Goal: Check status: Check status

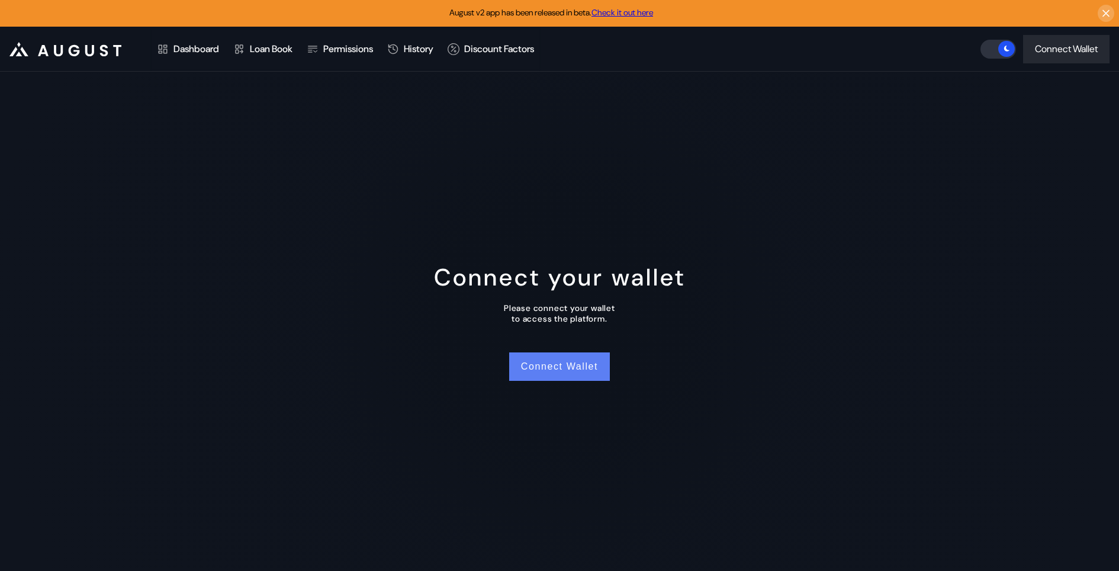
click at [546, 368] on button "Connect Wallet" at bounding box center [559, 366] width 101 height 28
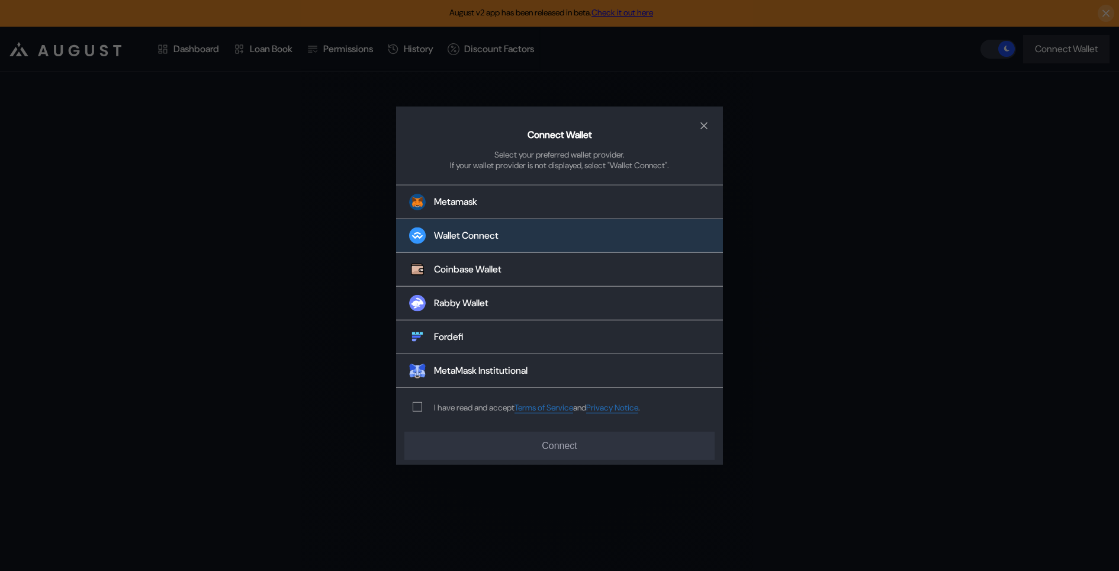
click at [508, 229] on button "Wallet Connect" at bounding box center [559, 236] width 327 height 34
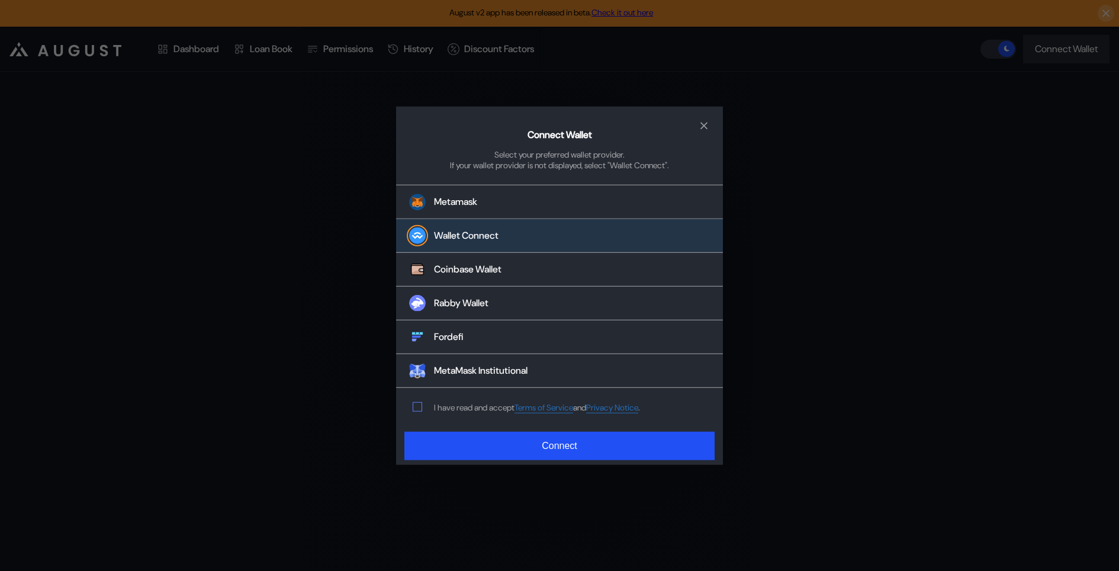
click at [419, 404] on span "modal" at bounding box center [417, 407] width 8 height 8
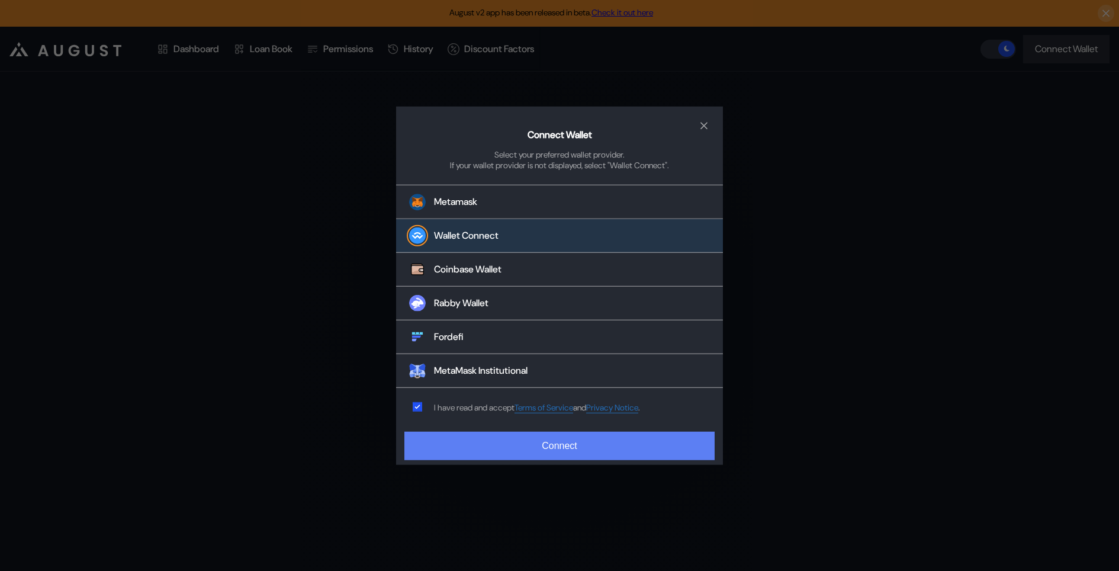
click at [429, 442] on button "Connect" at bounding box center [559, 445] width 310 height 28
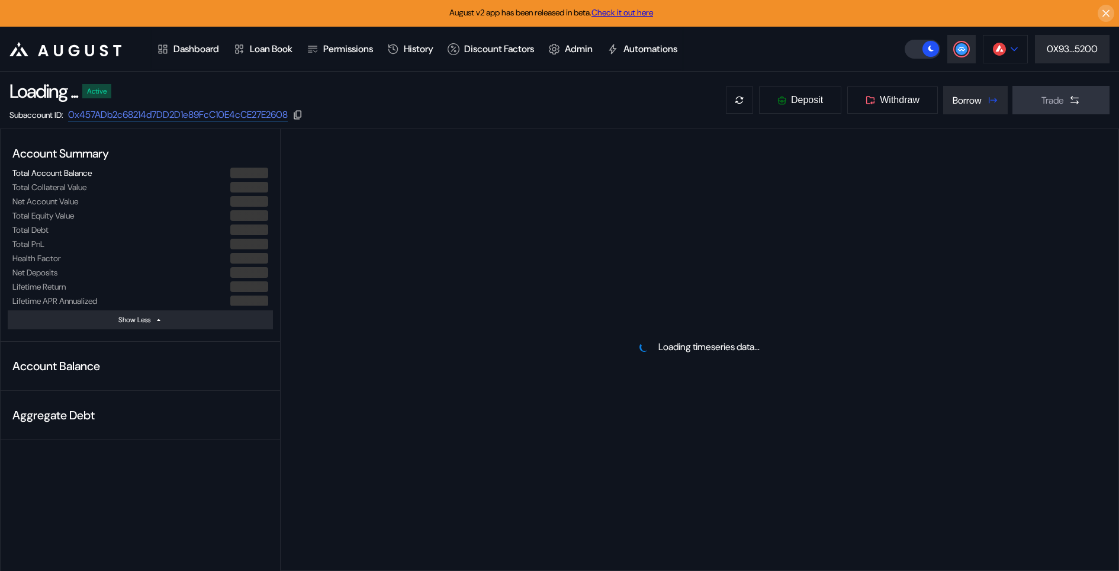
click at [1001, 56] on button at bounding box center [1005, 49] width 45 height 28
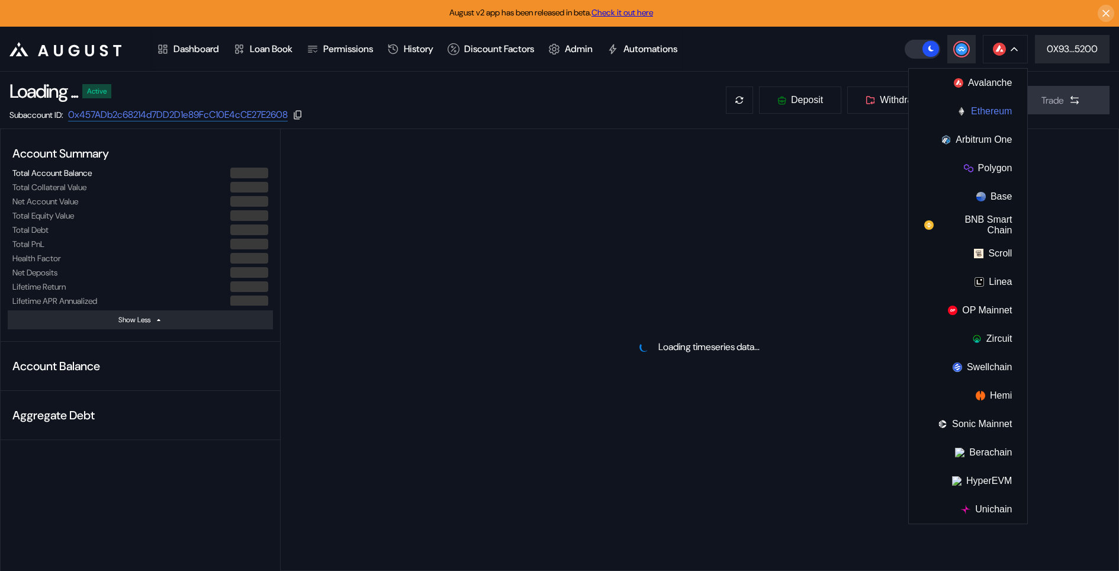
click at [991, 114] on button "Ethereum" at bounding box center [968, 111] width 118 height 28
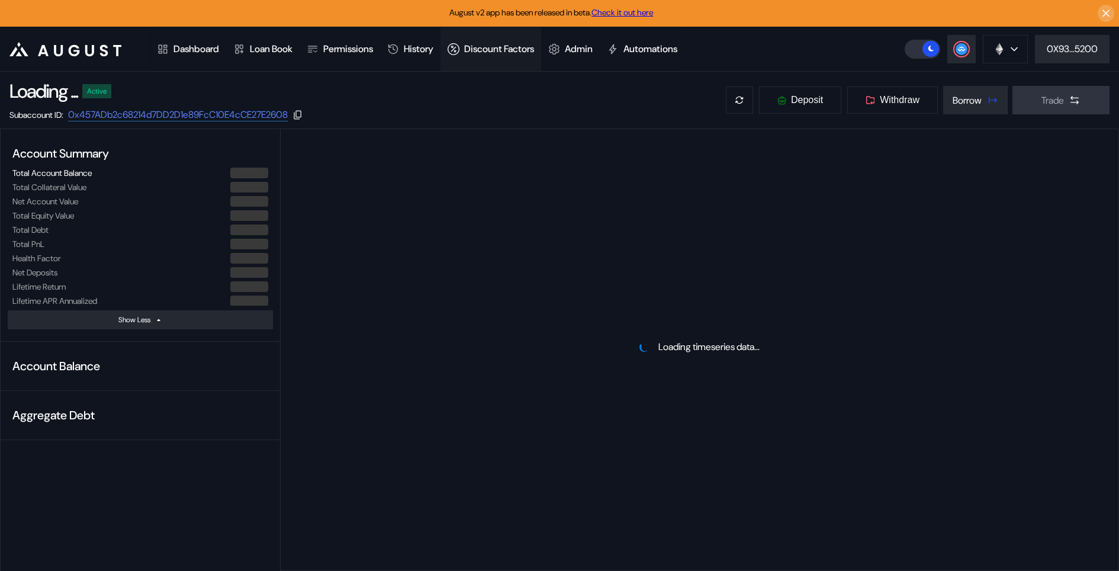
select select "*"
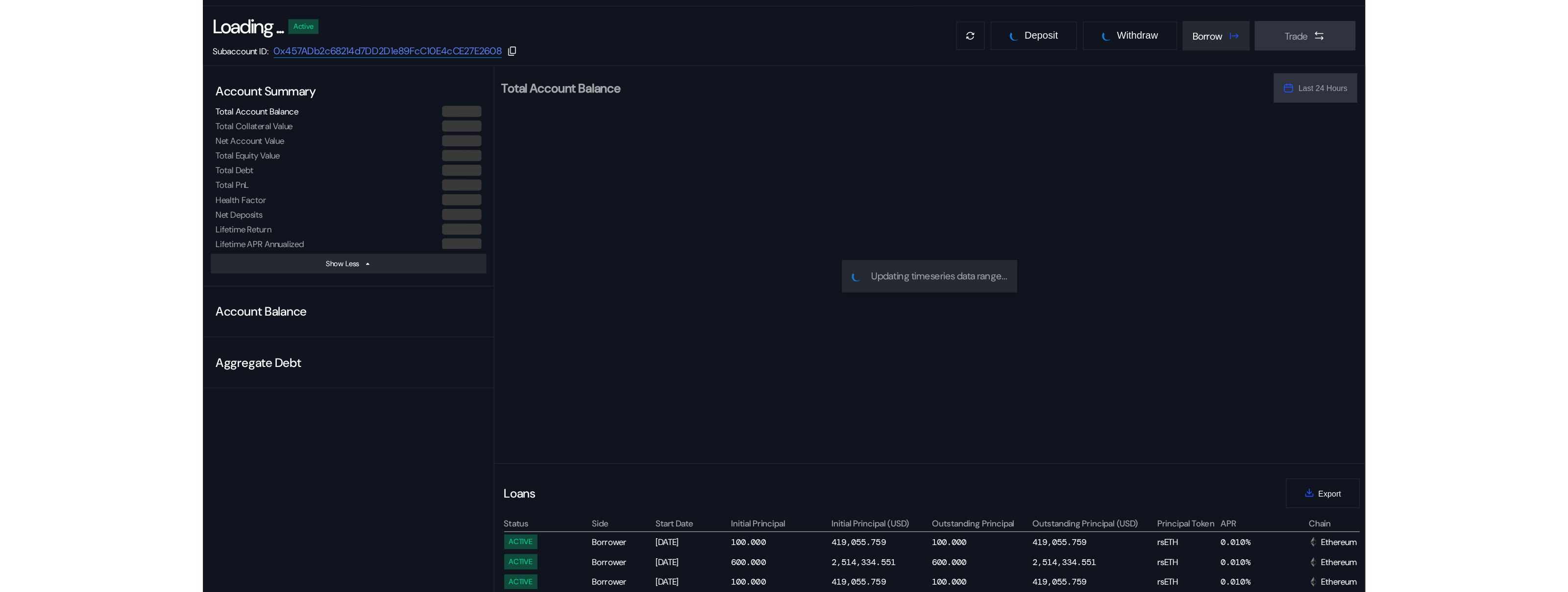
scroll to position [53, 0]
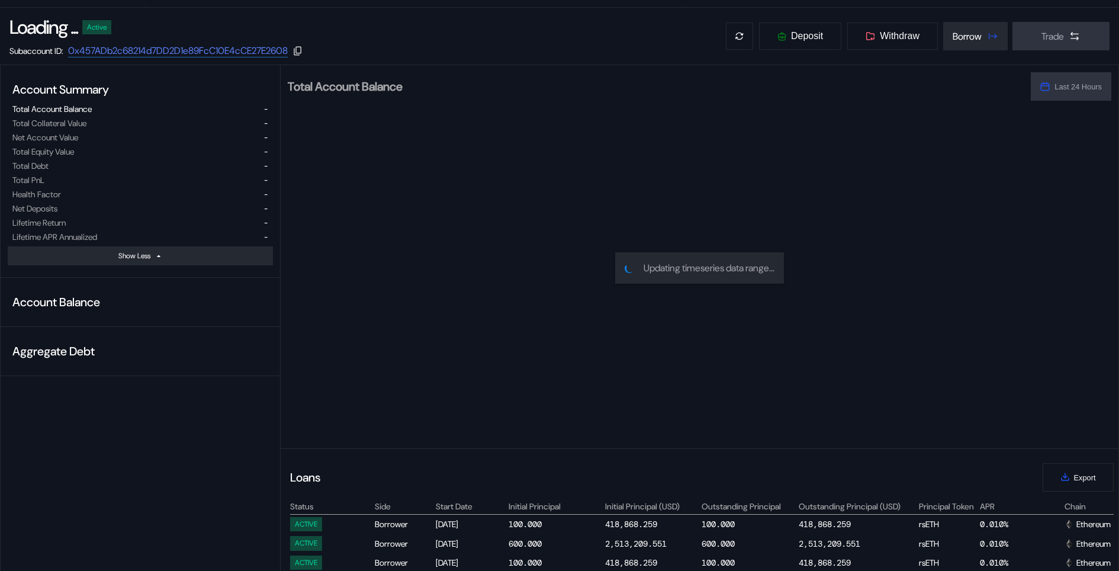
click at [365, 34] on div "Loading ... Active Subaccount ID: 0x457ADb2c68214d7DD2D1e89FcC10E4cCE27E2608 De…" at bounding box center [559, 36] width 1119 height 57
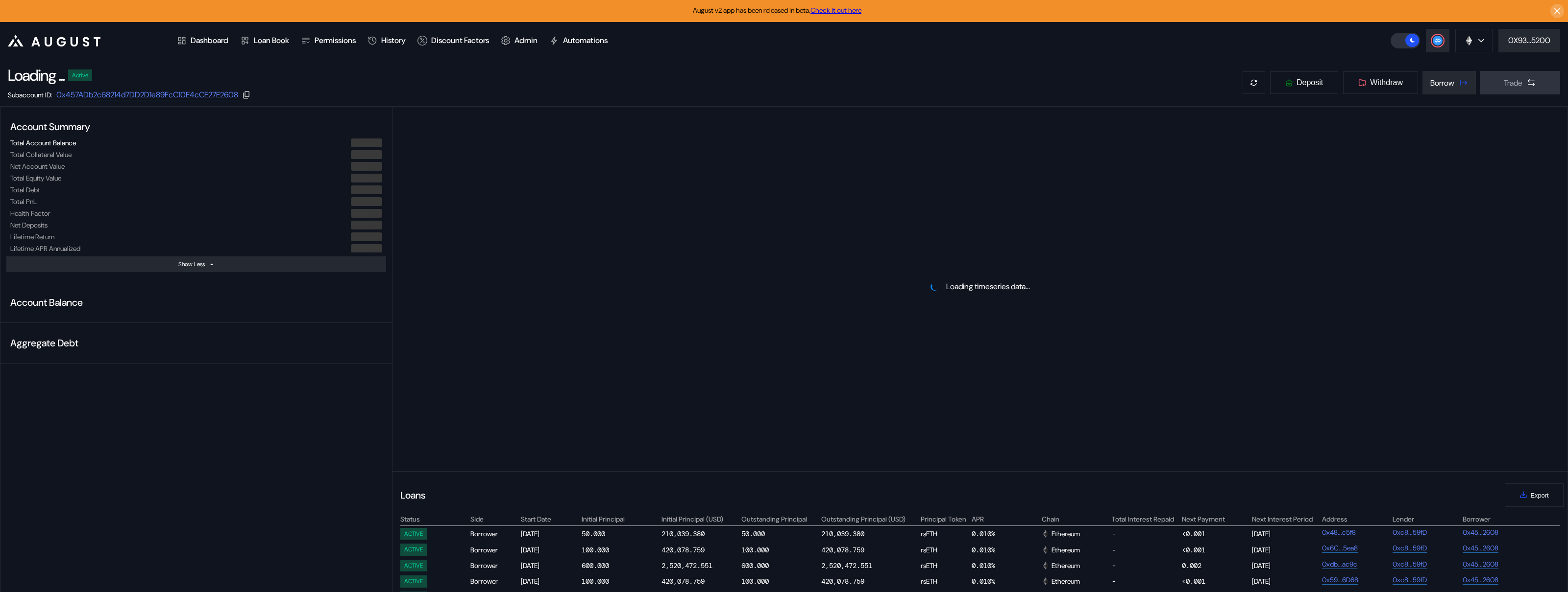
select select "*"
